Goal: Information Seeking & Learning: Learn about a topic

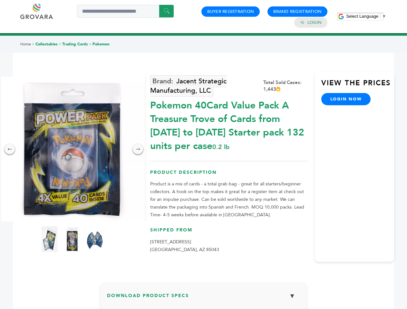
click at [366, 16] on span "Select Language" at bounding box center [362, 16] width 32 height 5
click at [72, 149] on img at bounding box center [72, 149] width 145 height 145
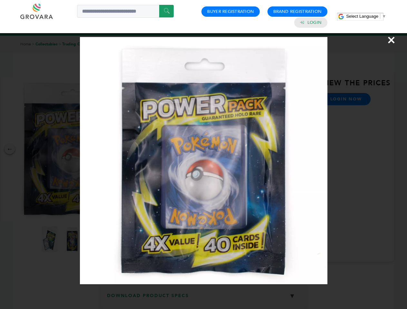
click at [10, 149] on div "×" at bounding box center [203, 154] width 407 height 309
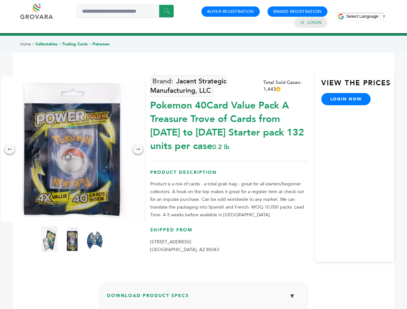
click at [138, 149] on div "→" at bounding box center [138, 149] width 10 height 10
click at [50, 239] on img at bounding box center [50, 239] width 16 height 26
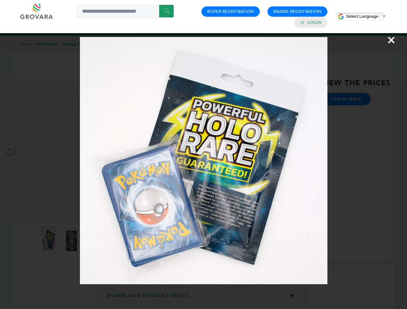
click at [72, 239] on div "×" at bounding box center [203, 154] width 407 height 309
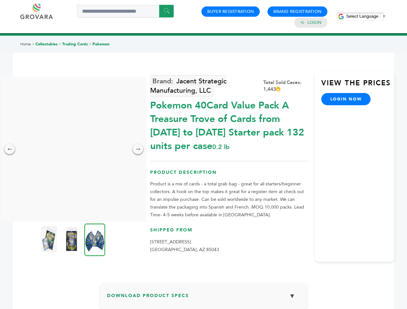
click at [95, 239] on img at bounding box center [94, 240] width 21 height 33
